Goal: Task Accomplishment & Management: Manage account settings

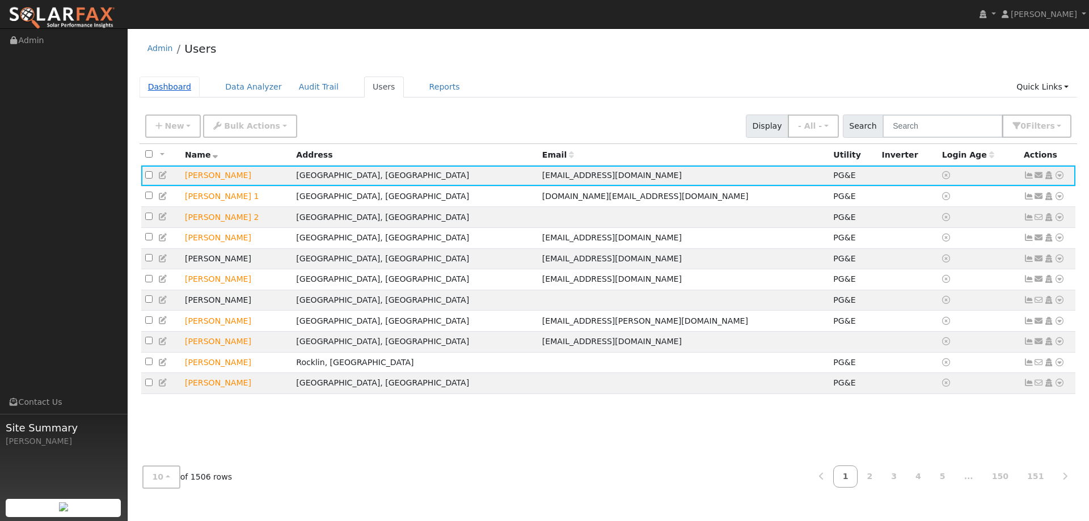
click at [163, 89] on link "Dashboard" at bounding box center [170, 87] width 61 height 21
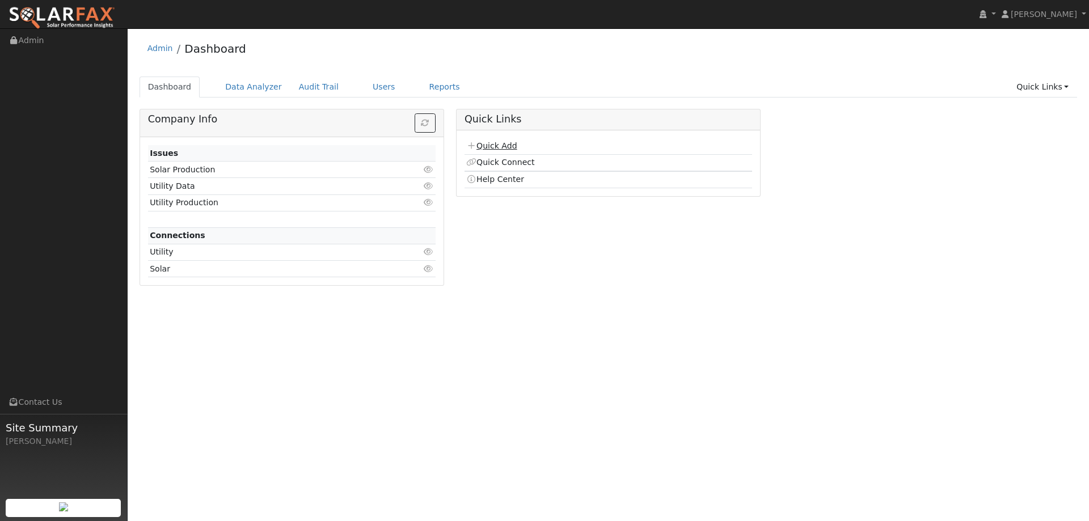
click at [490, 145] on link "Quick Add" at bounding box center [491, 145] width 50 height 9
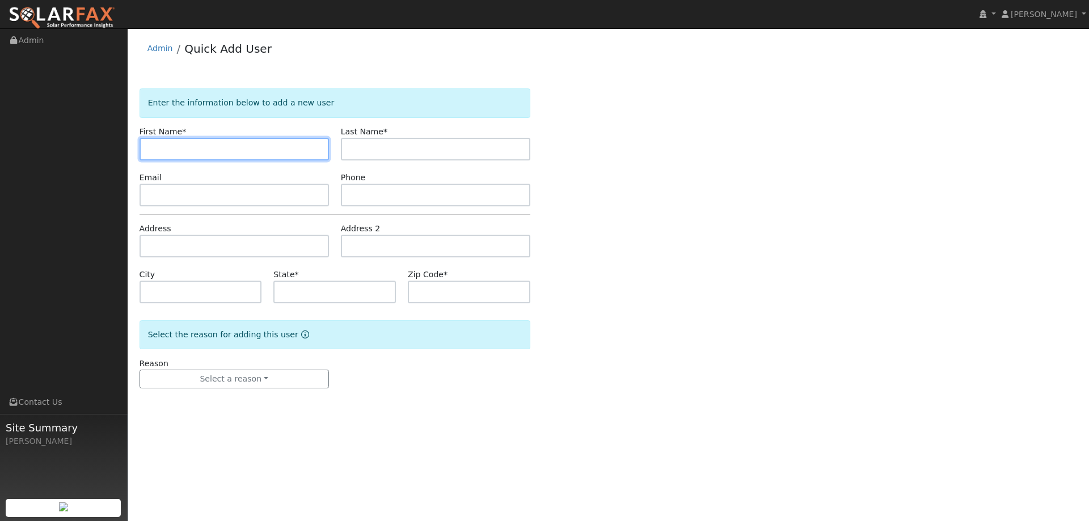
click at [161, 142] on input "text" at bounding box center [235, 149] width 190 height 23
paste input "Ami"
click at [152, 146] on input "Ami" at bounding box center [235, 149] width 190 height 23
type input "Ami"
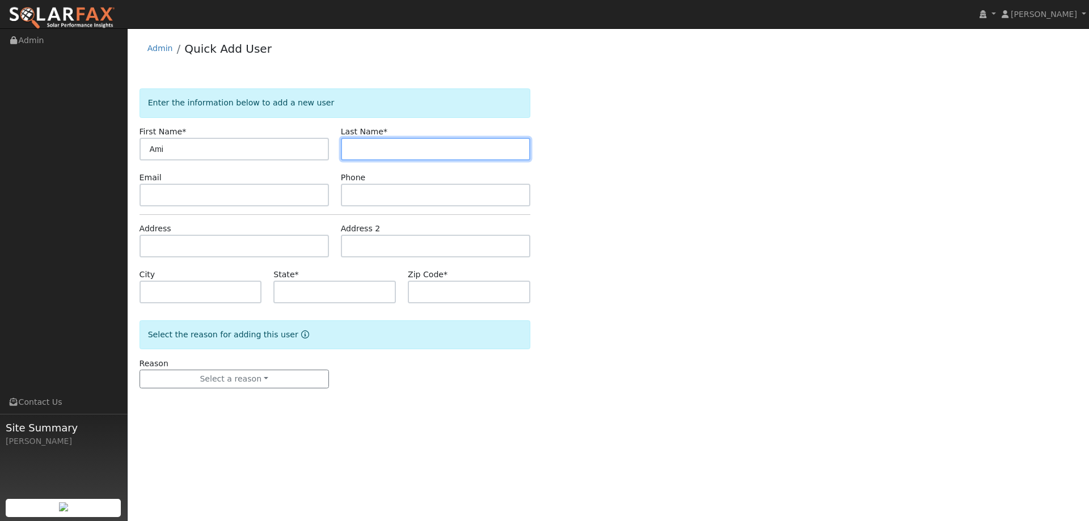
click at [402, 146] on input "text" at bounding box center [436, 149] width 190 height 23
click at [355, 148] on input "text" at bounding box center [436, 149] width 190 height 23
paste input "Blackstone"
click at [354, 148] on input "Blackstone" at bounding box center [436, 149] width 190 height 23
type input "Blackstone"
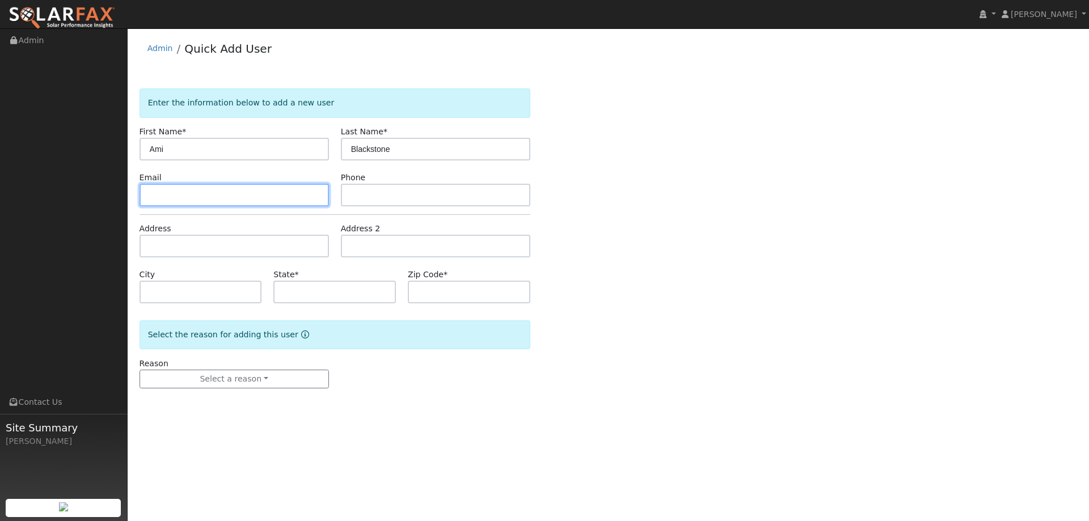
click at [207, 189] on input "text" at bounding box center [235, 195] width 190 height 23
click at [193, 195] on input "text" at bounding box center [235, 195] width 190 height 23
paste input "dustrboy@gmail.com"
click at [150, 197] on input "dustrboy@gmail.com" at bounding box center [235, 195] width 190 height 23
type input "dustrboy@gmail.com"
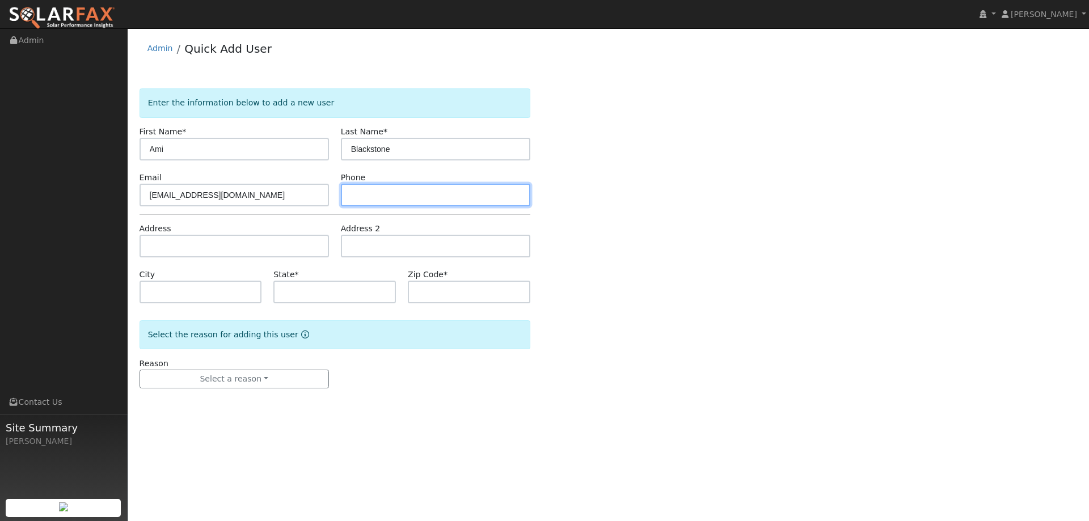
click at [382, 196] on input "text" at bounding box center [436, 195] width 190 height 23
click at [365, 190] on input "text" at bounding box center [436, 195] width 190 height 23
paste input "(707) 396-1986"
type input "(707) 396-1986"
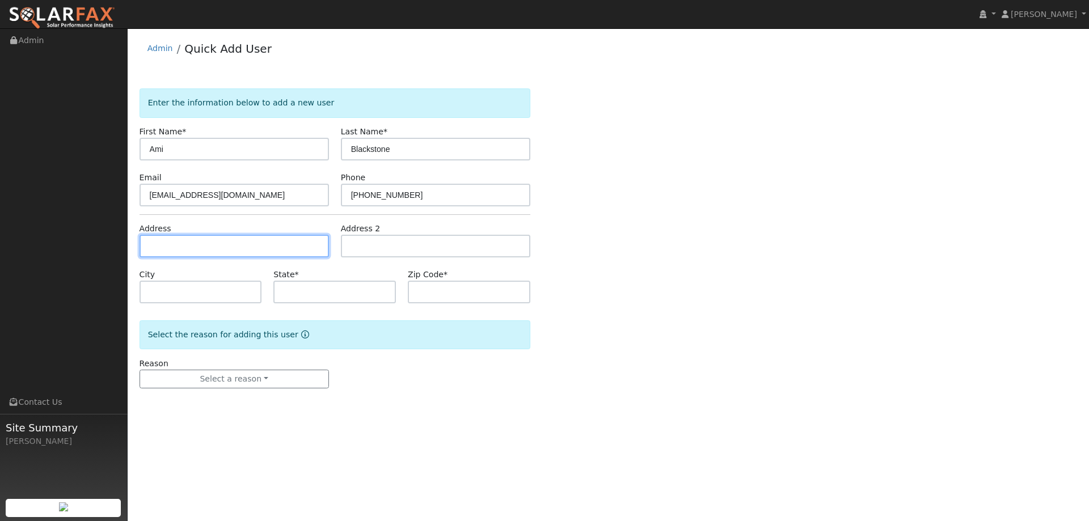
click at [201, 241] on input "text" at bounding box center [235, 246] width 190 height 23
click at [166, 239] on input "text" at bounding box center [235, 246] width 190 height 23
paste input "185 Saybrook Ave"
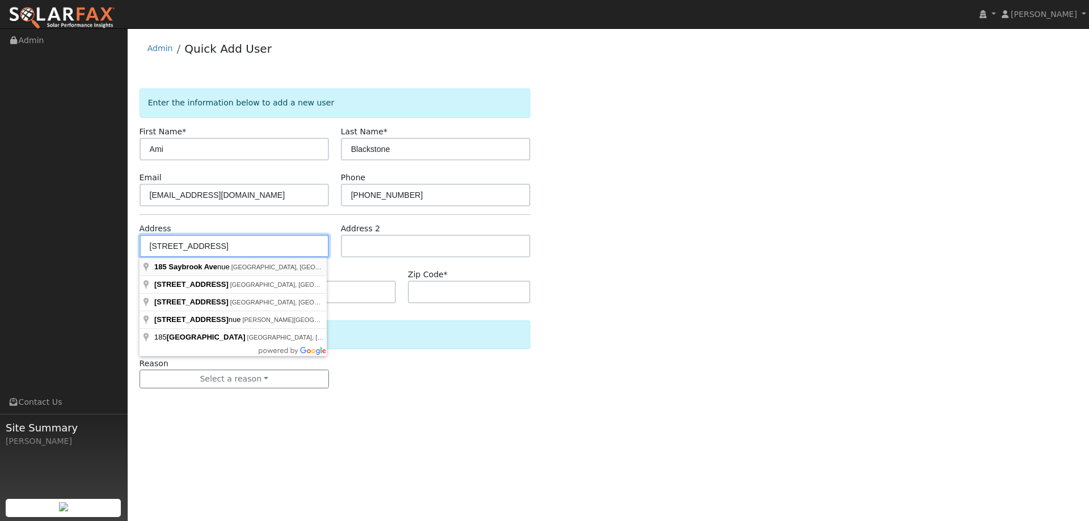
type input "185 Saybrook Avenue"
type input "Vacaville"
type input "CA"
type input "95687"
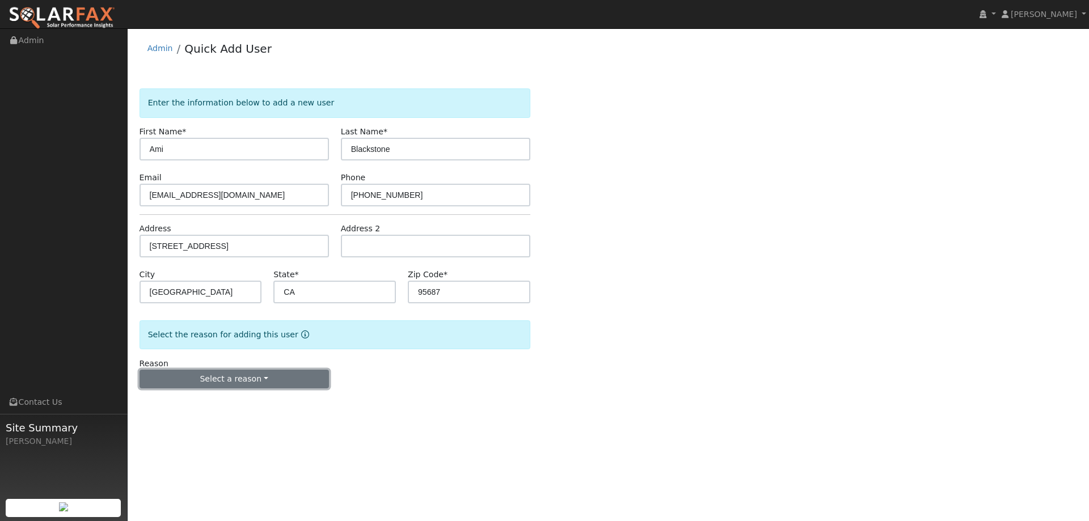
click at [258, 380] on button "Select a reason" at bounding box center [235, 379] width 190 height 19
click at [218, 401] on link "New lead" at bounding box center [202, 403] width 125 height 16
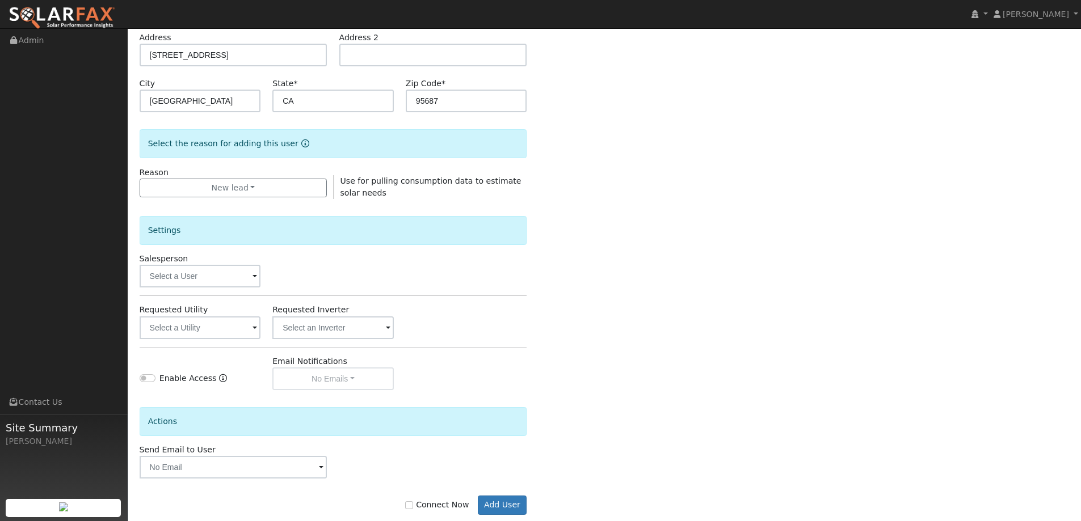
scroll to position [213, 0]
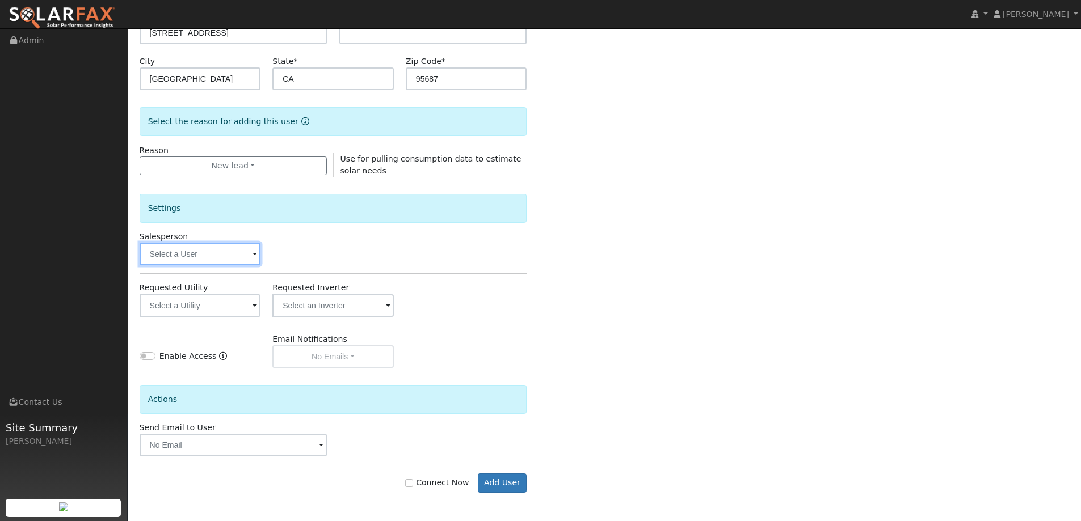
click at [213, 260] on input "text" at bounding box center [200, 254] width 121 height 23
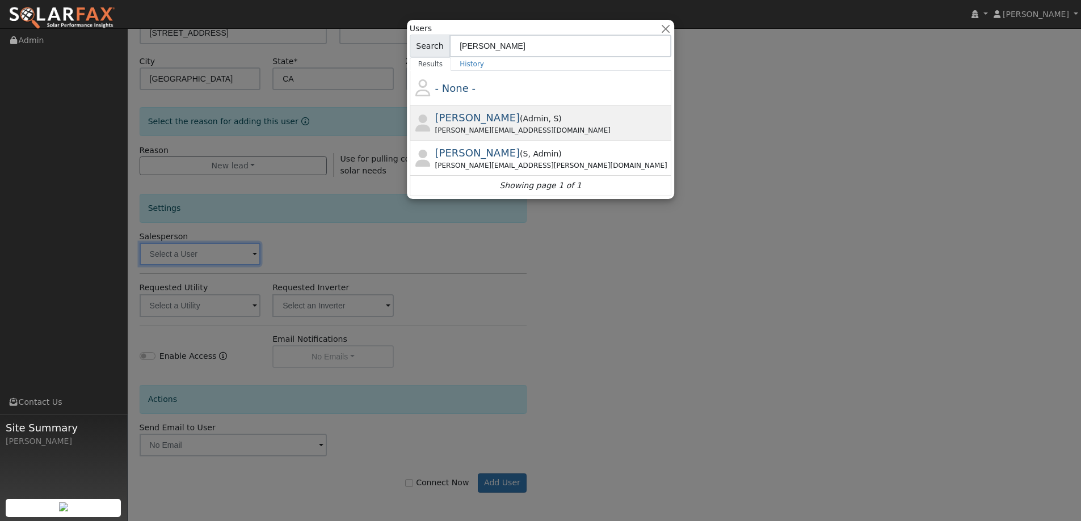
type input "paul"
click at [523, 123] on span "Admin" at bounding box center [536, 118] width 26 height 9
type input "Paul Barber"
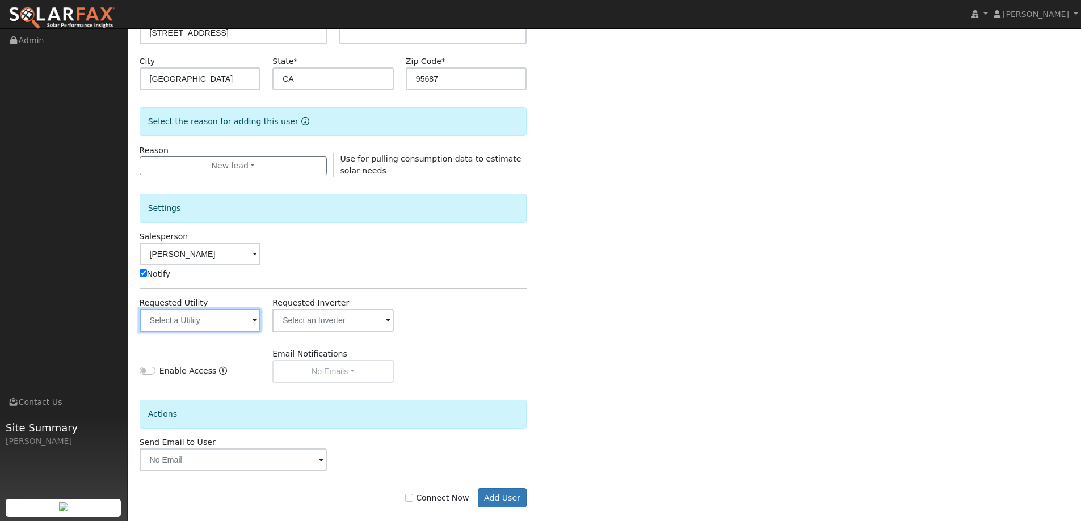
click at [220, 318] on input "text" at bounding box center [200, 320] width 121 height 23
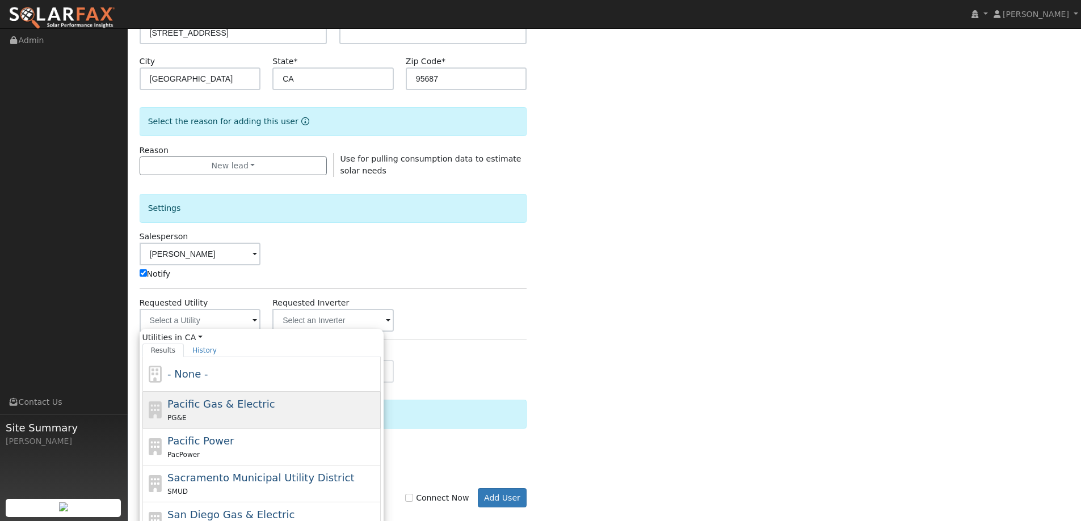
click at [313, 412] on div "PG&E" at bounding box center [272, 418] width 211 height 12
type input "Pacific Gas & Electric"
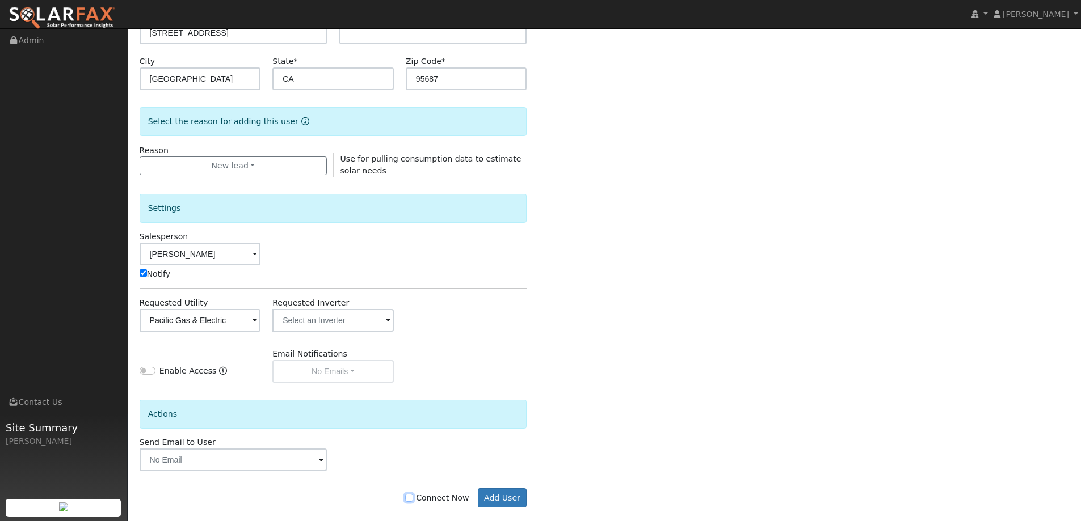
click at [413, 499] on input "Connect Now" at bounding box center [409, 498] width 8 height 8
checkbox input "true"
click at [509, 499] on button "Add User" at bounding box center [502, 498] width 49 height 19
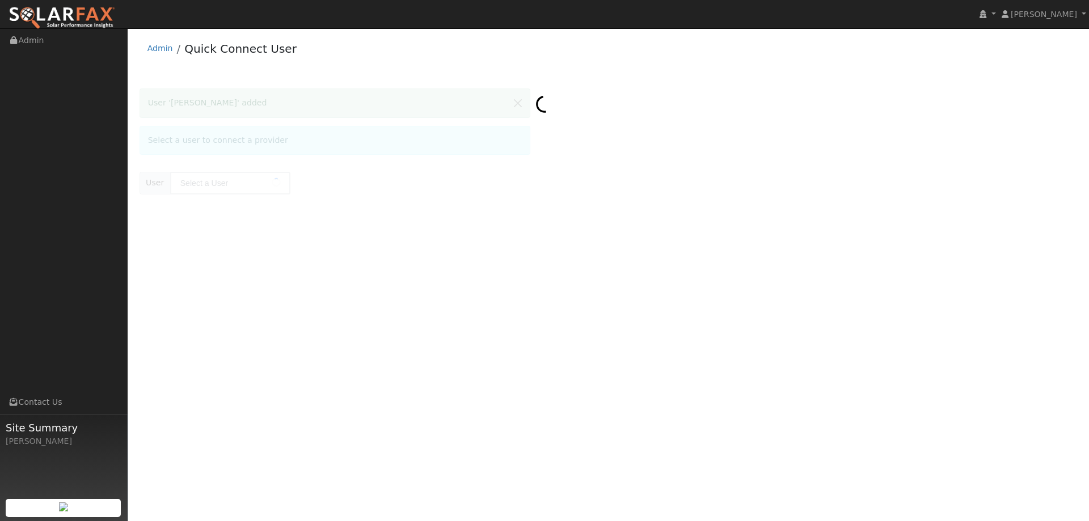
type input "[PERSON_NAME]"
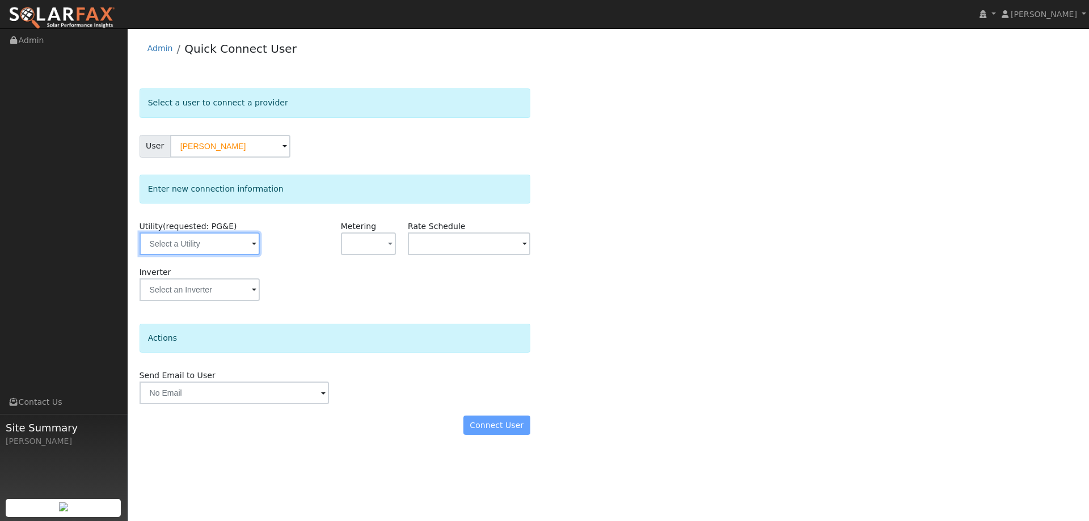
click at [225, 242] on input "text" at bounding box center [200, 244] width 120 height 23
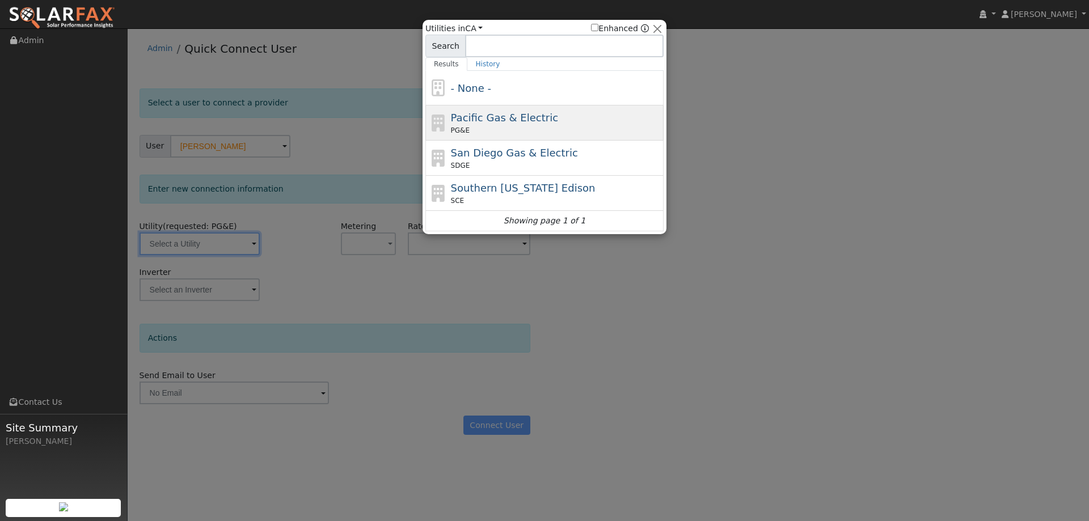
click at [533, 141] on div "Pacific Gas & Electric PG&E" at bounding box center [545, 158] width 238 height 35
type input "PG&E"
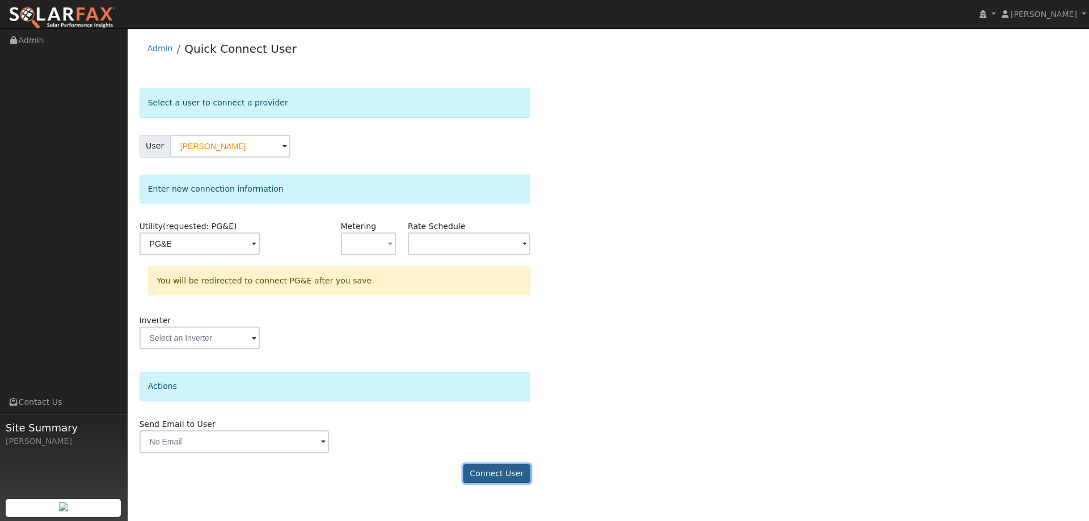
click at [517, 480] on button "Connect User" at bounding box center [497, 474] width 67 height 19
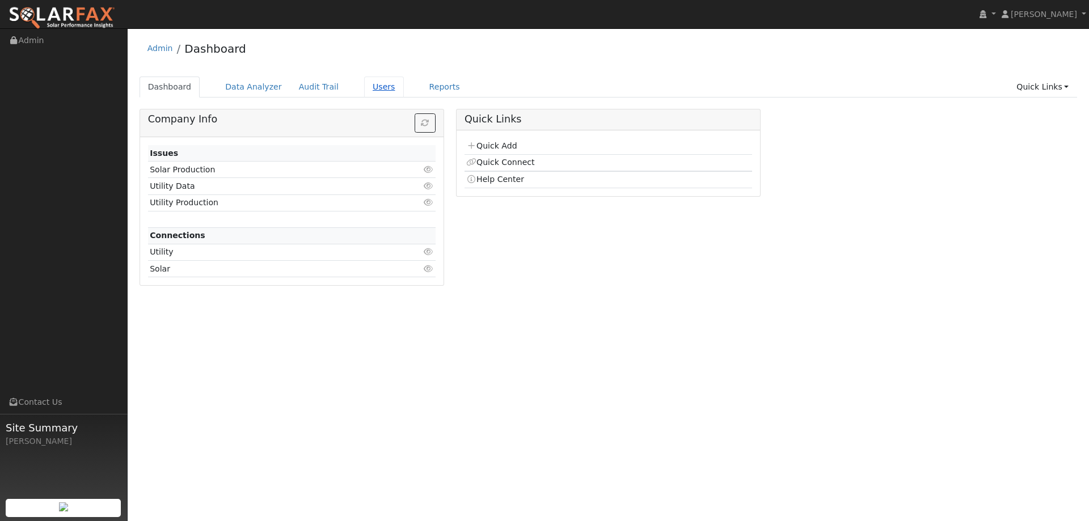
click at [369, 85] on link "Users" at bounding box center [384, 87] width 40 height 21
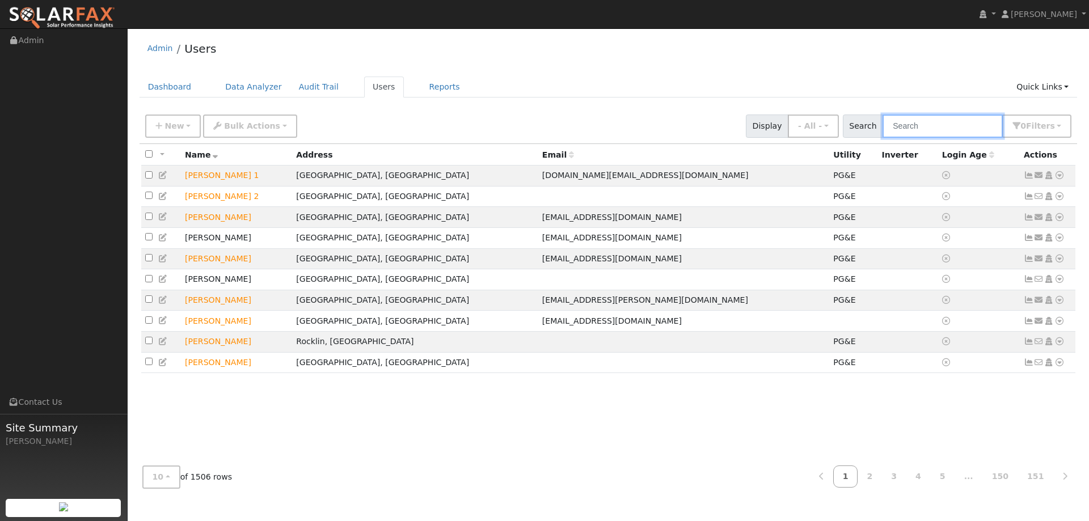
click at [911, 127] on input "text" at bounding box center [943, 126] width 120 height 23
paste input "Ami Blackstone"
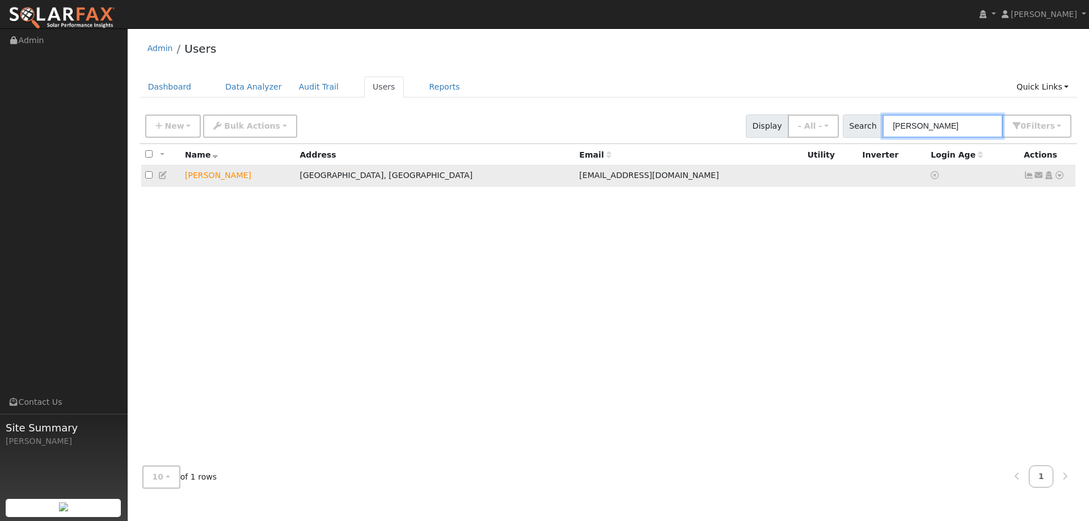
type input "Ami Blackstone"
click at [1065, 176] on td "Send Email... Copy a Link Reset Password Open Access Data Analyzer Reports Scen…" at bounding box center [1048, 176] width 56 height 21
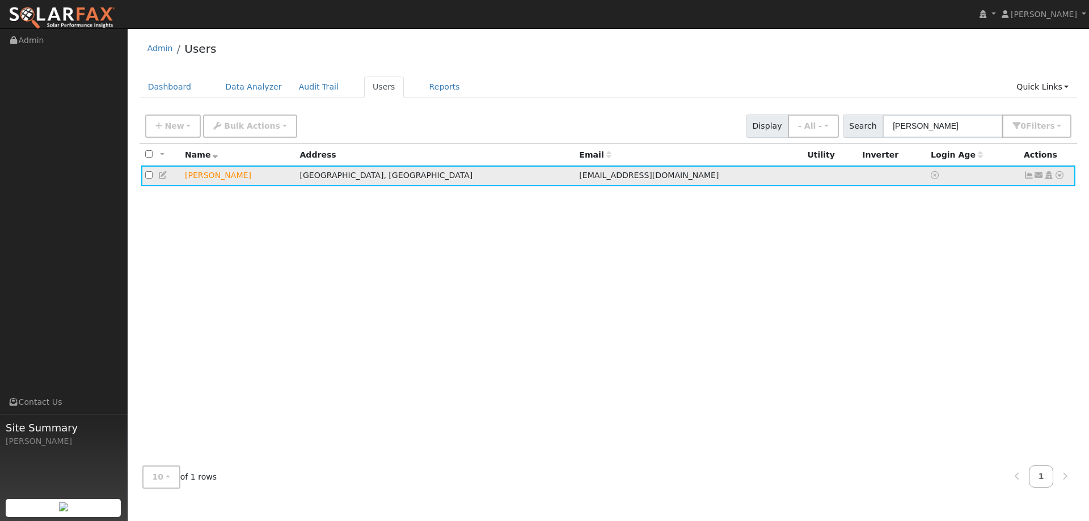
click at [1059, 179] on icon at bounding box center [1060, 175] width 10 height 8
click at [1030, 283] on link "Delete User" at bounding box center [1023, 285] width 82 height 16
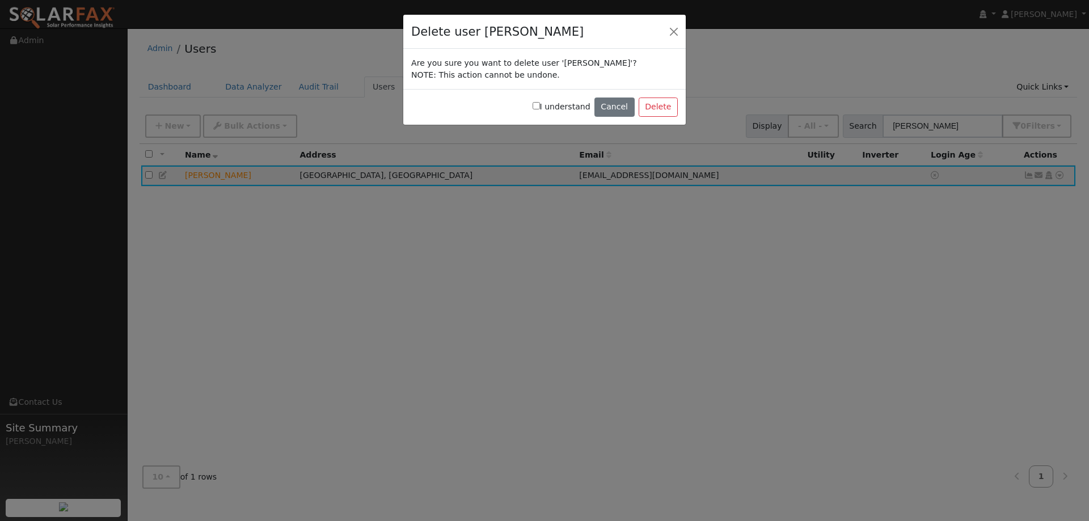
click at [540, 108] on input "I understand" at bounding box center [536, 105] width 7 height 7
checkbox input "true"
click at [662, 107] on button "Delete" at bounding box center [658, 107] width 39 height 19
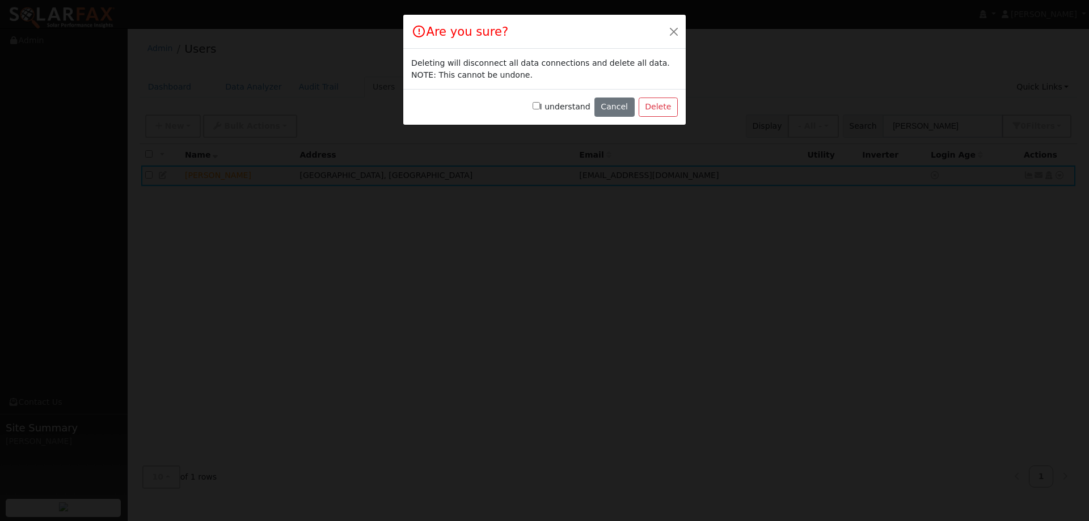
click at [540, 107] on input "I understand" at bounding box center [536, 105] width 7 height 7
checkbox input "true"
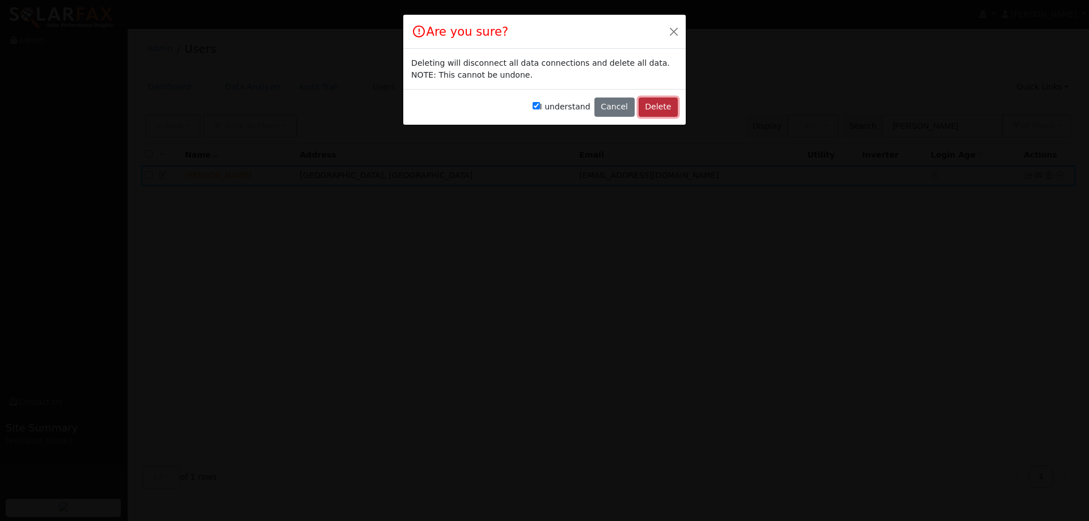
click at [663, 107] on button "Delete" at bounding box center [658, 107] width 39 height 19
